Goal: Task Accomplishment & Management: Complete application form

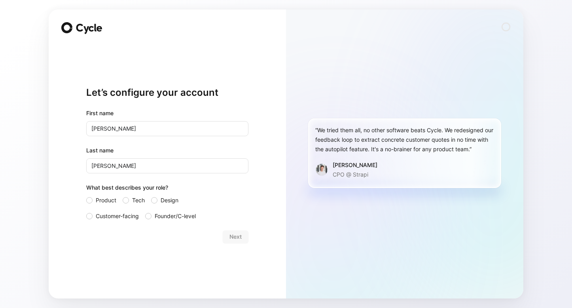
click at [225, 128] on input "Jodie" at bounding box center [167, 128] width 162 height 15
type input "Kunal"
type input "Khosla"
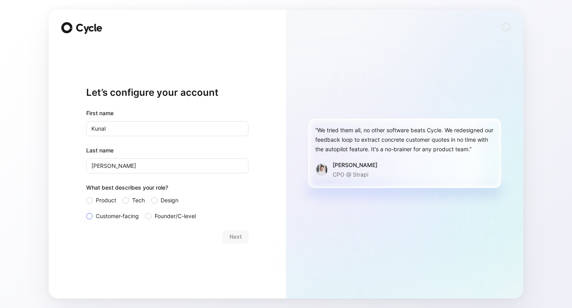
click at [130, 216] on span "Customer-facing" at bounding box center [117, 215] width 43 height 9
click at [86, 211] on input "Customer-facing" at bounding box center [86, 211] width 0 height 0
click at [232, 234] on span "Next" at bounding box center [235, 236] width 12 height 9
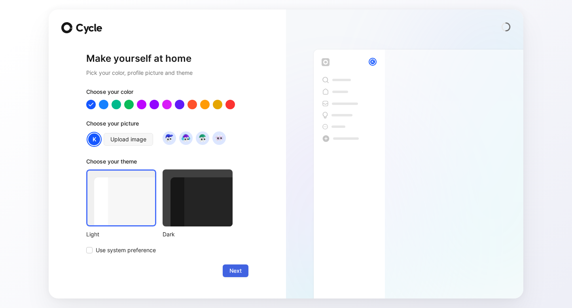
click at [240, 267] on span "Next" at bounding box center [235, 270] width 12 height 9
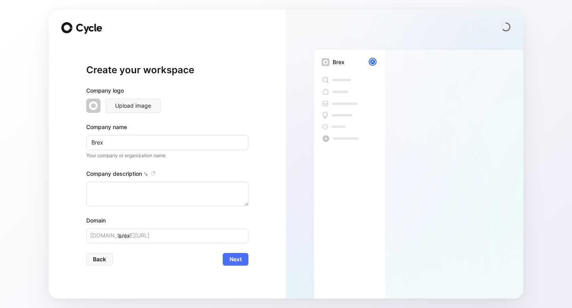
type textarea "Brex is a financial technology company founded in 2017 by Henrique Dubugras and…"
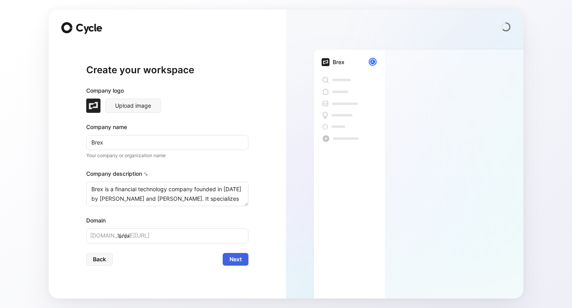
click at [238, 262] on span "Next" at bounding box center [235, 258] width 12 height 9
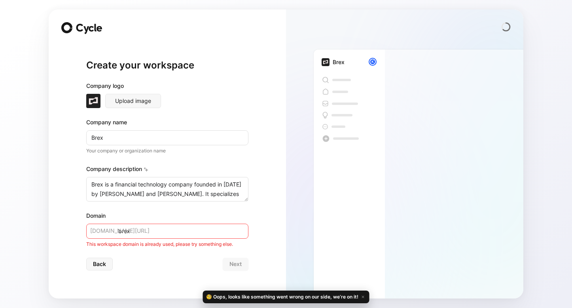
click at [218, 240] on div "This workspace domain is already used, please try something else." at bounding box center [167, 244] width 162 height 8
click at [215, 233] on input "brex" at bounding box center [167, 230] width 162 height 15
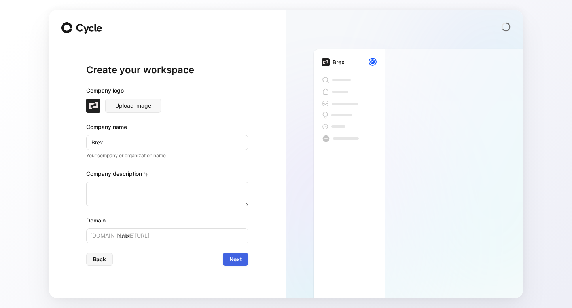
click at [231, 253] on button "Next" at bounding box center [236, 259] width 26 height 13
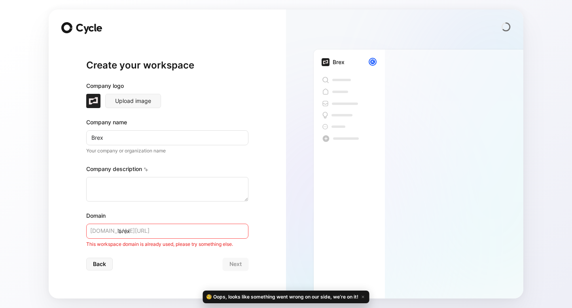
click at [193, 230] on input "brex" at bounding box center [167, 230] width 162 height 15
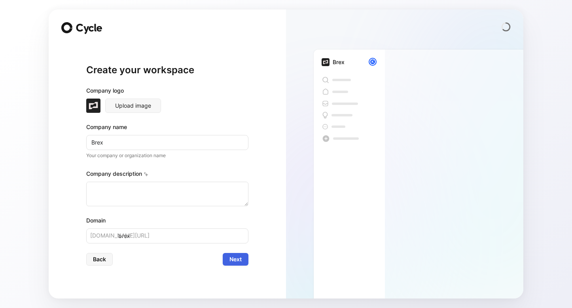
click at [241, 254] on span "Next" at bounding box center [235, 258] width 12 height 9
